Goal: Information Seeking & Learning: Learn about a topic

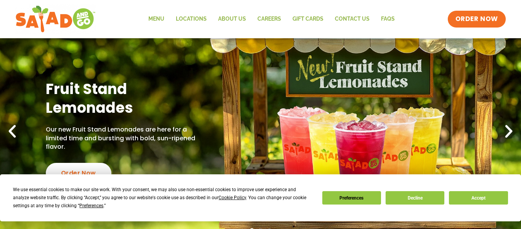
scroll to position [46, 0]
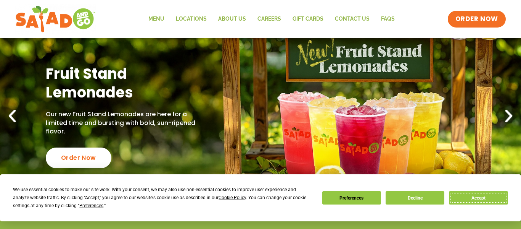
click at [458, 195] on button "Accept" at bounding box center [478, 197] width 59 height 13
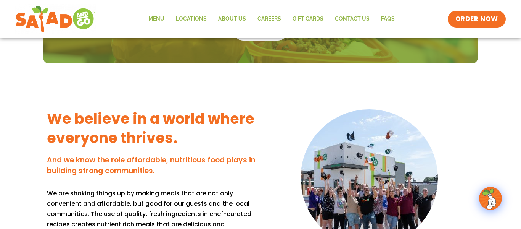
scroll to position [595, 0]
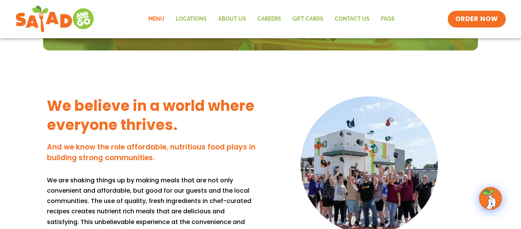
click at [163, 17] on link "Menu" at bounding box center [156, 19] width 27 height 18
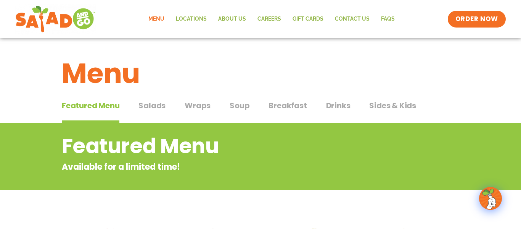
click at [190, 107] on span "Wraps" at bounding box center [198, 105] width 26 height 11
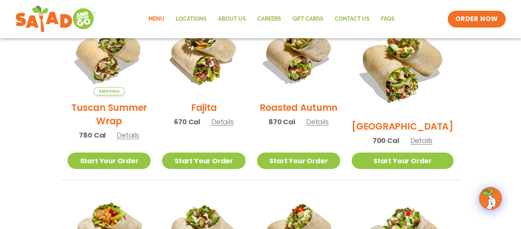
scroll to position [214, 0]
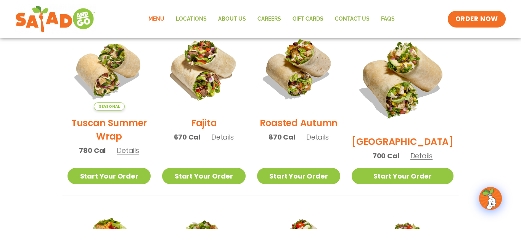
click at [234, 142] on span "Details" at bounding box center [222, 137] width 23 height 10
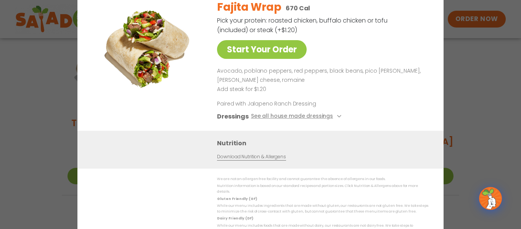
click at [497, 135] on div "Start Your Order Fajita Wrap 670 Cal Pick your protein: roasted chicken, buffal…" at bounding box center [260, 114] width 521 height 229
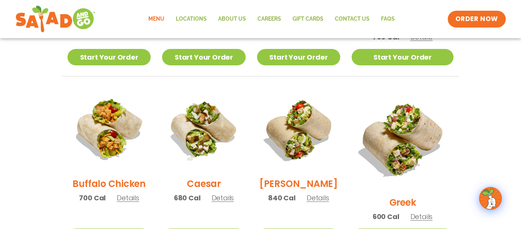
scroll to position [336, 0]
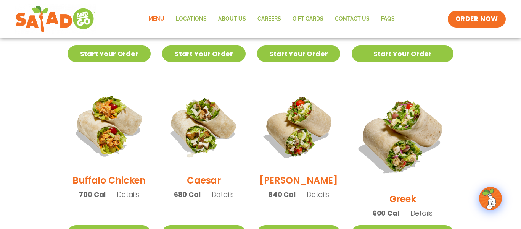
click at [133, 204] on div "Buffalo Chicken 700 Cal Details" at bounding box center [109, 145] width 83 height 122
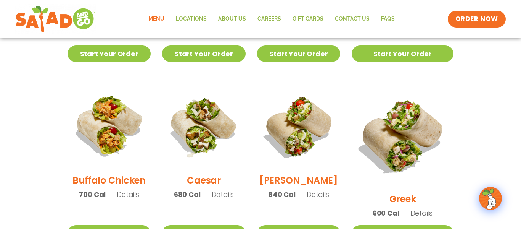
click at [230, 199] on span "Details" at bounding box center [223, 194] width 23 height 10
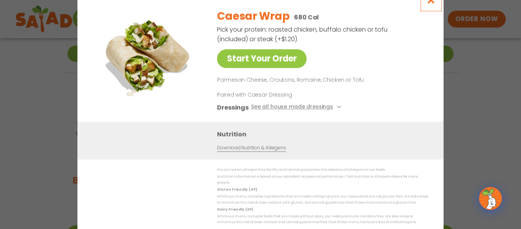
click at [425, 9] on button "Close modal" at bounding box center [431, 0] width 25 height 26
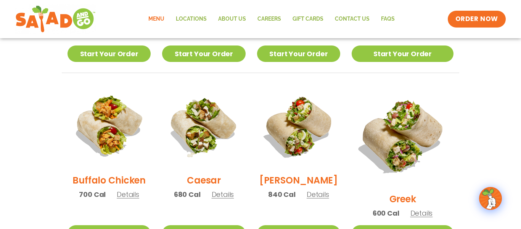
click at [322, 194] on span "Details" at bounding box center [318, 194] width 23 height 10
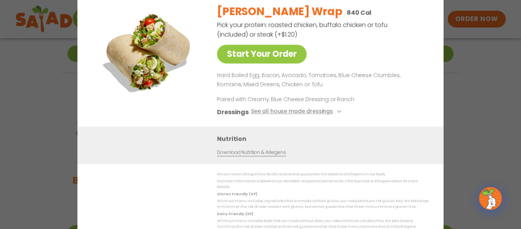
click at [445, 113] on div "Start Your Order [PERSON_NAME] Wrap 840 Cal Pick your protein: roasted chicken,…" at bounding box center [260, 114] width 521 height 229
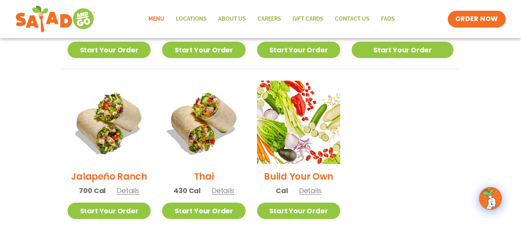
scroll to position [534, 0]
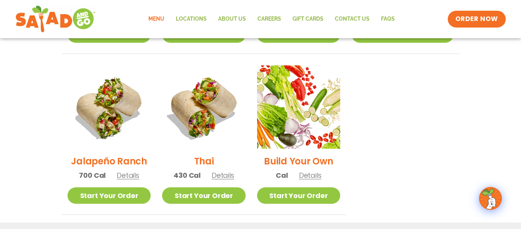
click at [133, 170] on span "Details" at bounding box center [128, 175] width 23 height 10
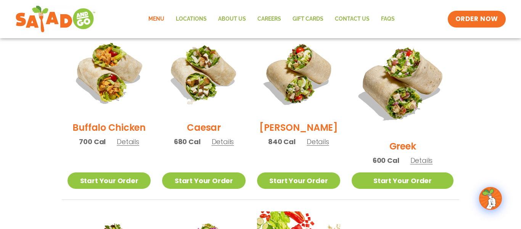
scroll to position [373, 0]
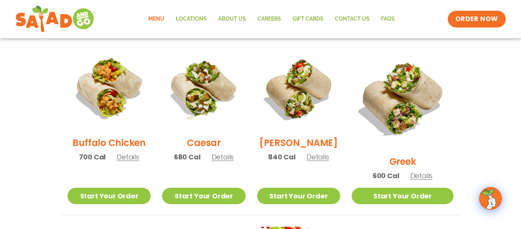
click at [234, 160] on span "Details" at bounding box center [223, 157] width 23 height 10
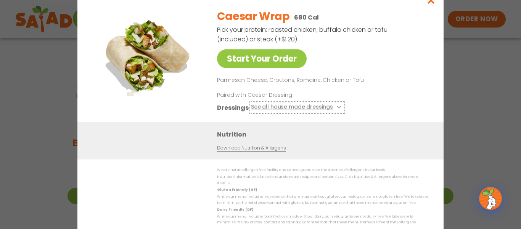
click at [281, 111] on button "See all house made dressings" at bounding box center [297, 107] width 93 height 10
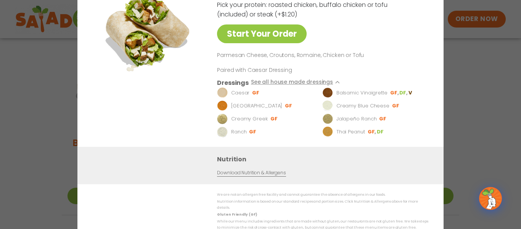
click at [179, 165] on div "Nutrition Download Nutrition & Allergens" at bounding box center [260, 164] width 366 height 37
click at [470, 87] on div "Start Your Order Caesar Wrap 680 Cal Pick your protein: roasted chicken, buffal…" at bounding box center [260, 114] width 521 height 229
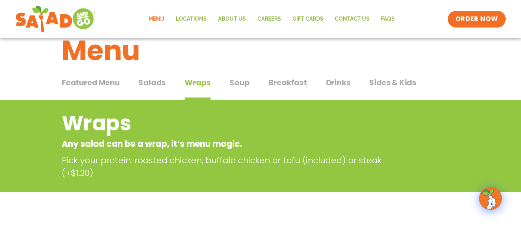
scroll to position [22, 0]
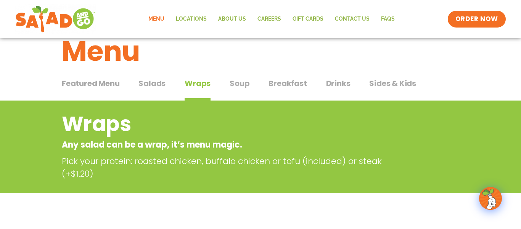
click at [157, 92] on button "Salads Salads" at bounding box center [152, 88] width 27 height 23
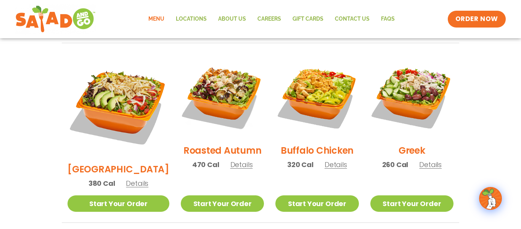
scroll to position [358, 0]
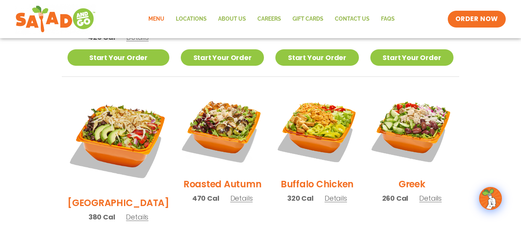
click at [327, 193] on span "Details" at bounding box center [336, 198] width 23 height 10
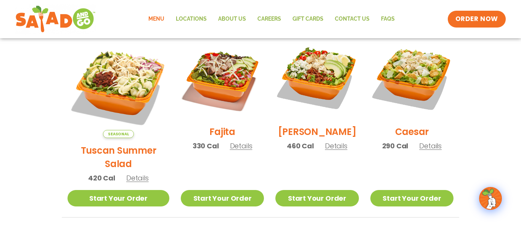
scroll to position [205, 0]
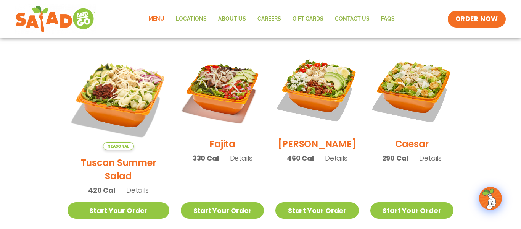
click at [422, 163] on span "Details" at bounding box center [430, 158] width 23 height 10
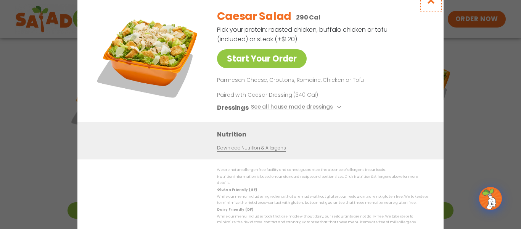
click at [432, 4] on icon "Close modal" at bounding box center [432, 0] width 10 height 8
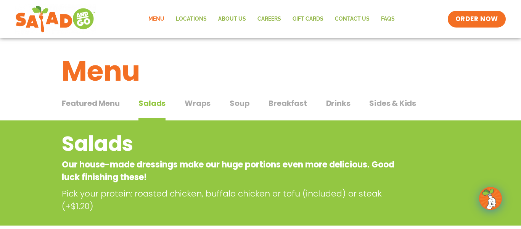
scroll to position [0, 0]
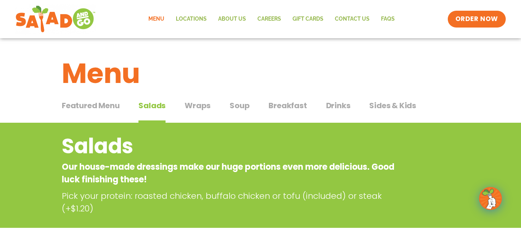
click at [206, 101] on span "Wraps" at bounding box center [198, 105] width 26 height 11
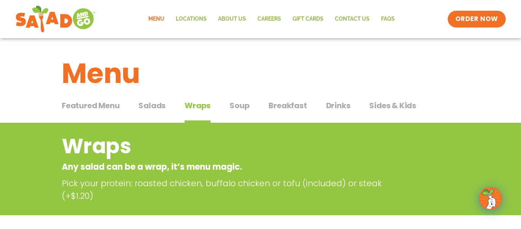
click at [242, 112] on button "Soup Soup" at bounding box center [240, 111] width 20 height 23
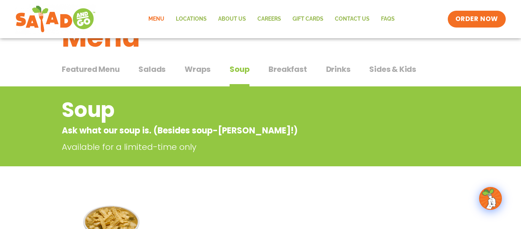
scroll to position [31, 0]
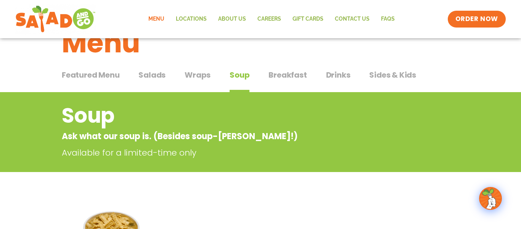
click at [208, 85] on button "Wraps Wraps" at bounding box center [198, 80] width 26 height 23
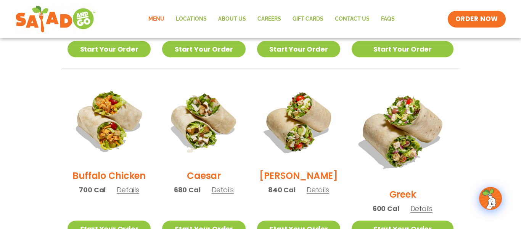
scroll to position [336, 0]
